Goal: Navigation & Orientation: Find specific page/section

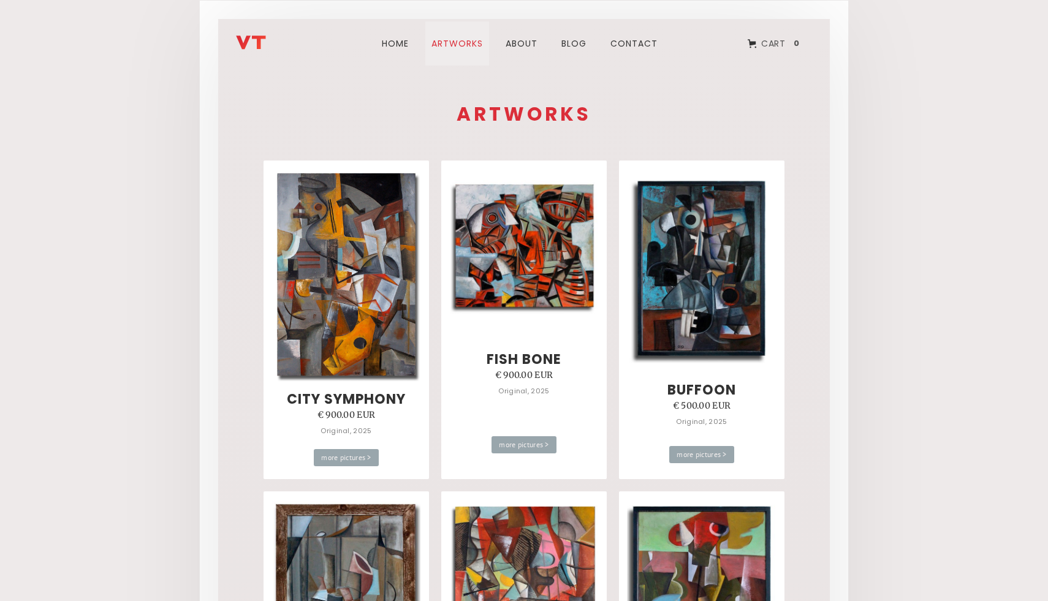
click at [447, 45] on link "ARTWORks" at bounding box center [457, 43] width 64 height 44
click at [391, 42] on link "Home" at bounding box center [395, 43] width 42 height 44
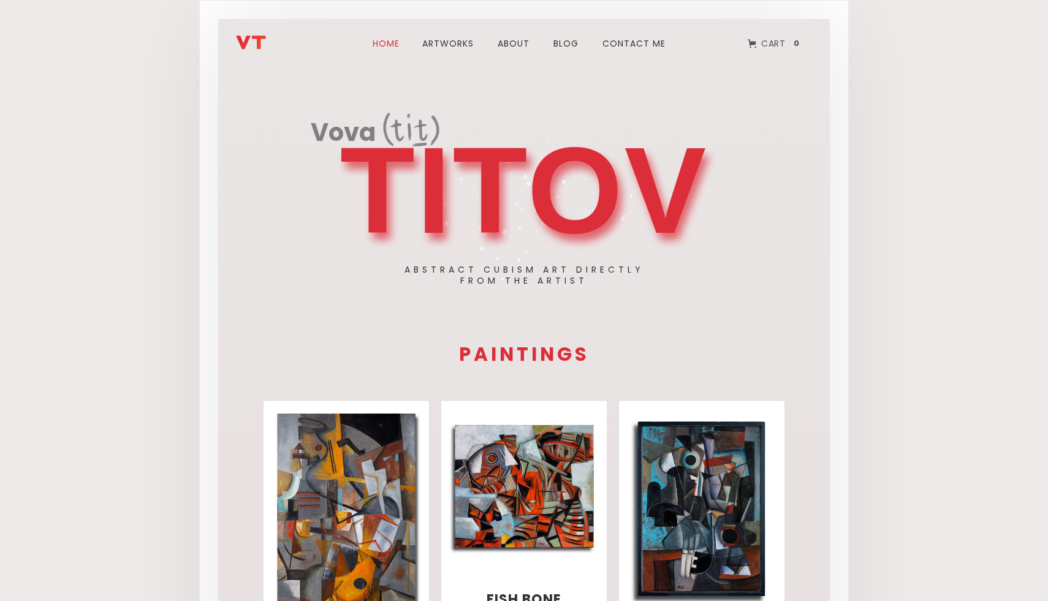
scroll to position [2, 0]
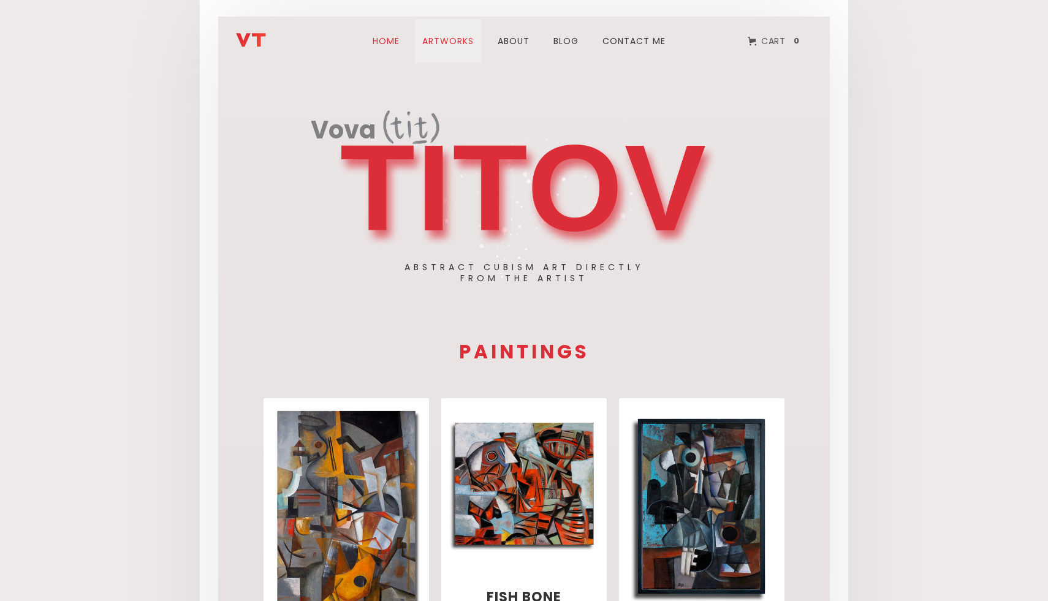
click at [450, 43] on link "ARTWORks" at bounding box center [448, 41] width 66 height 44
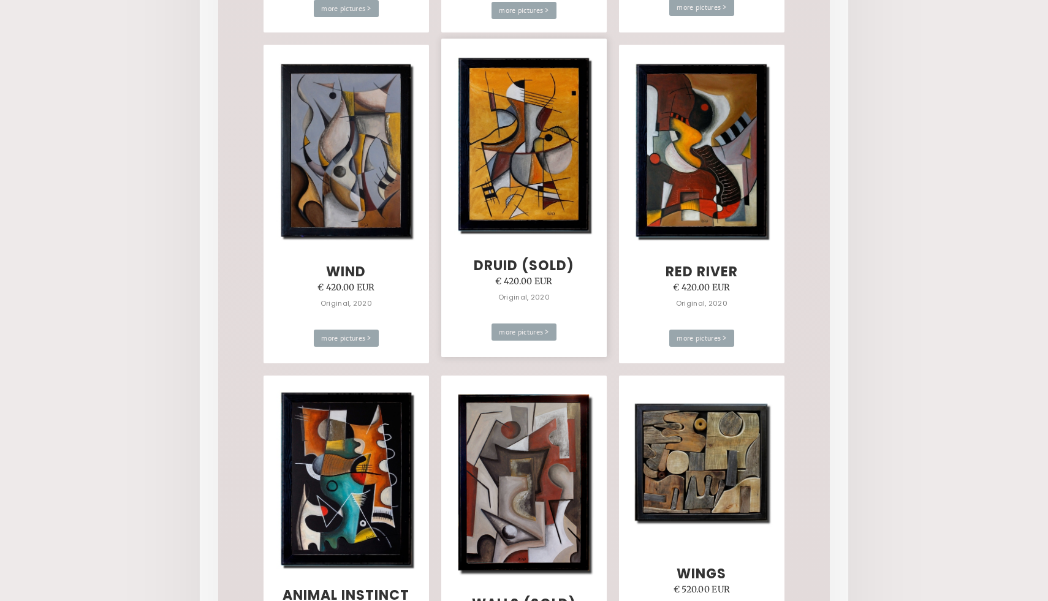
scroll to position [5387, 0]
